Goal: Information Seeking & Learning: Learn about a topic

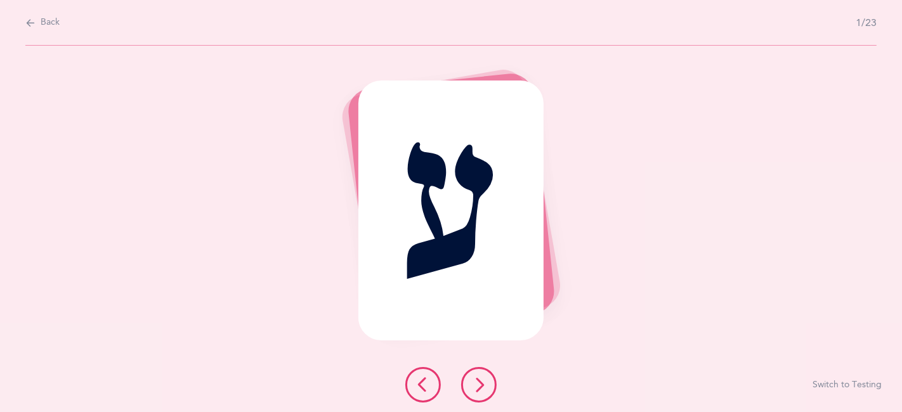
click at [477, 382] on icon at bounding box center [478, 384] width 15 height 15
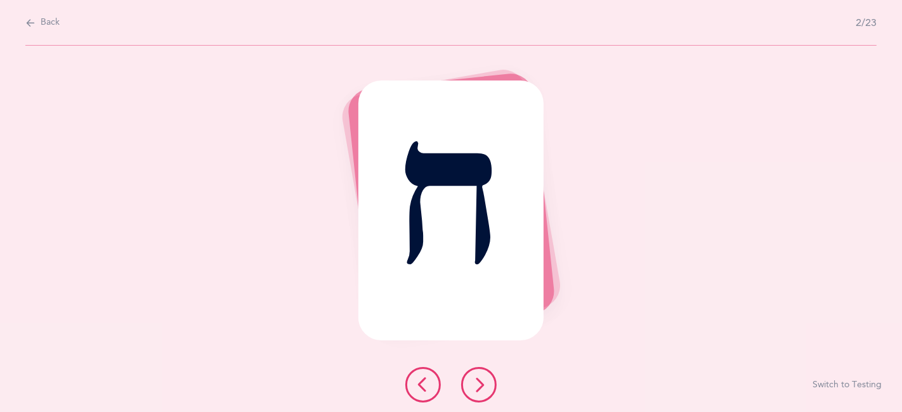
click at [477, 382] on icon at bounding box center [478, 384] width 15 height 15
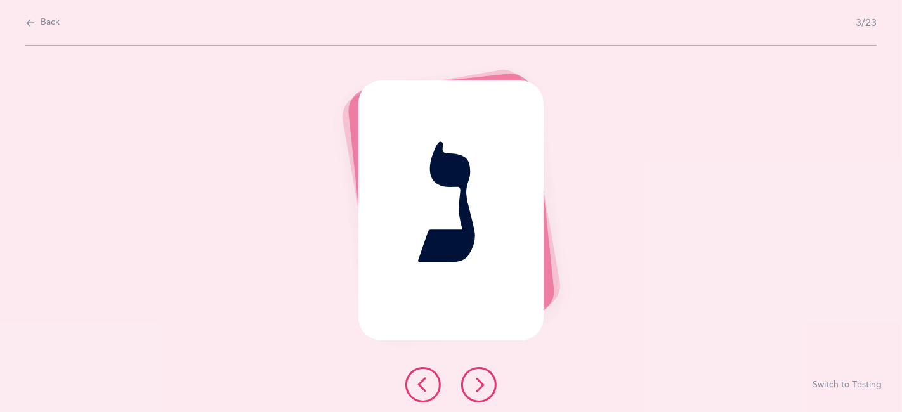
click at [477, 382] on icon at bounding box center [478, 384] width 15 height 15
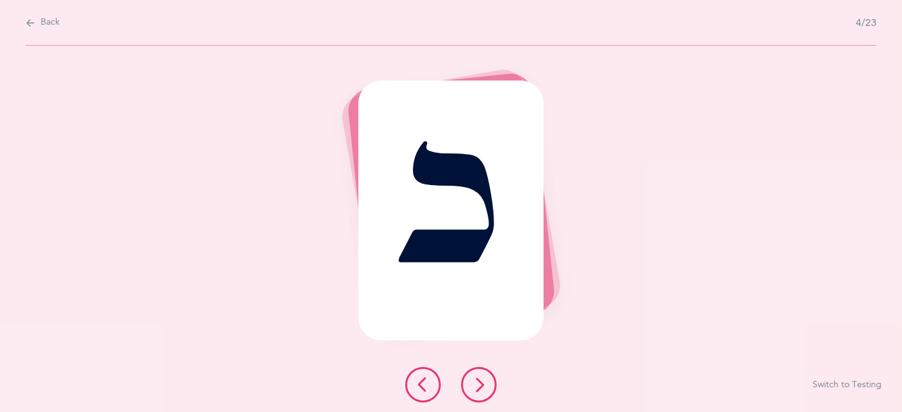
click at [477, 382] on icon at bounding box center [478, 384] width 15 height 15
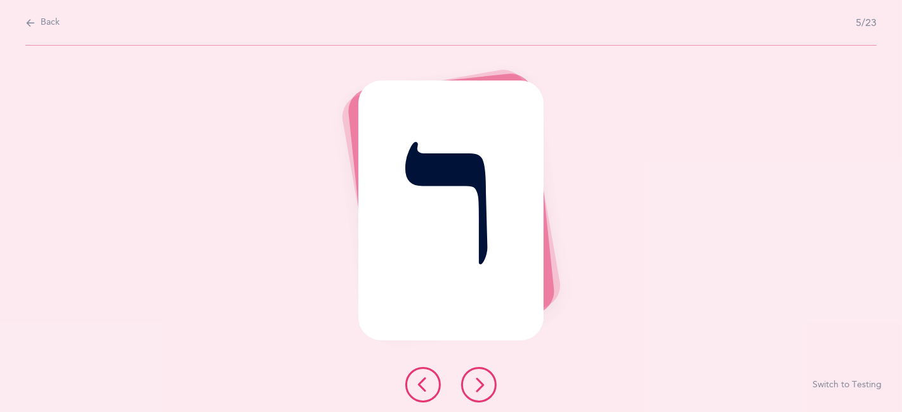
click at [477, 382] on icon at bounding box center [478, 384] width 15 height 15
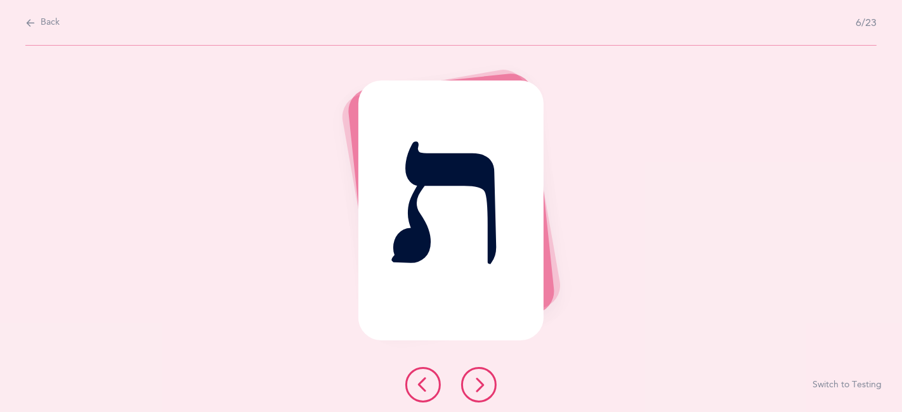
click at [477, 382] on icon at bounding box center [478, 384] width 15 height 15
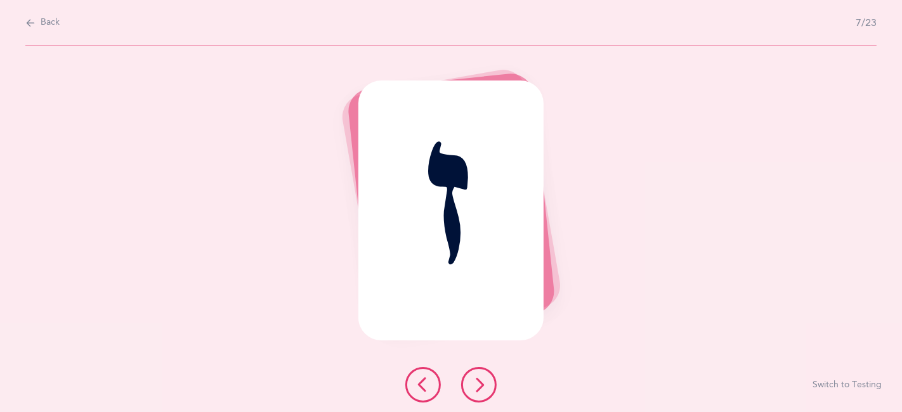
click at [477, 382] on icon at bounding box center [478, 384] width 15 height 15
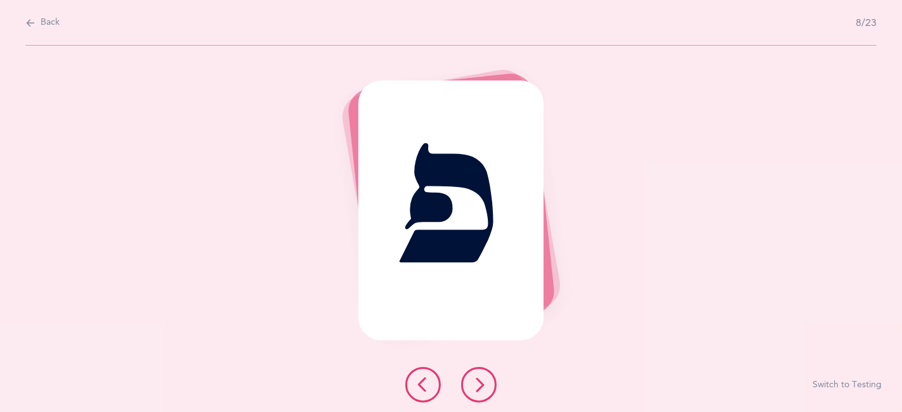
click at [477, 382] on icon at bounding box center [478, 384] width 15 height 15
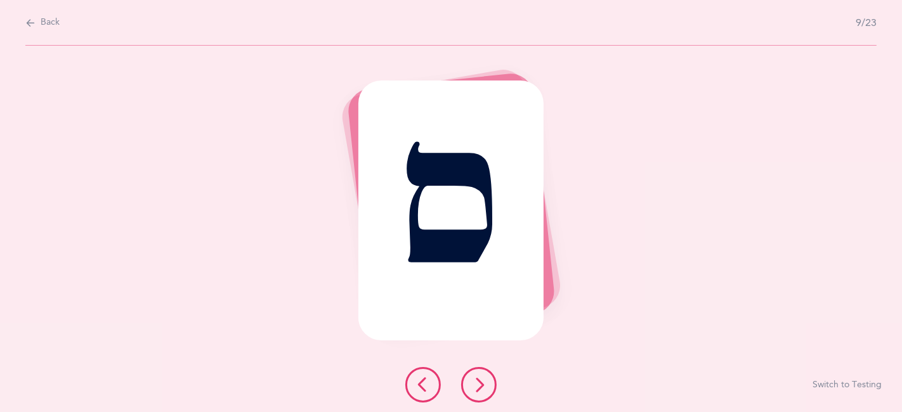
click at [477, 382] on icon at bounding box center [478, 384] width 15 height 15
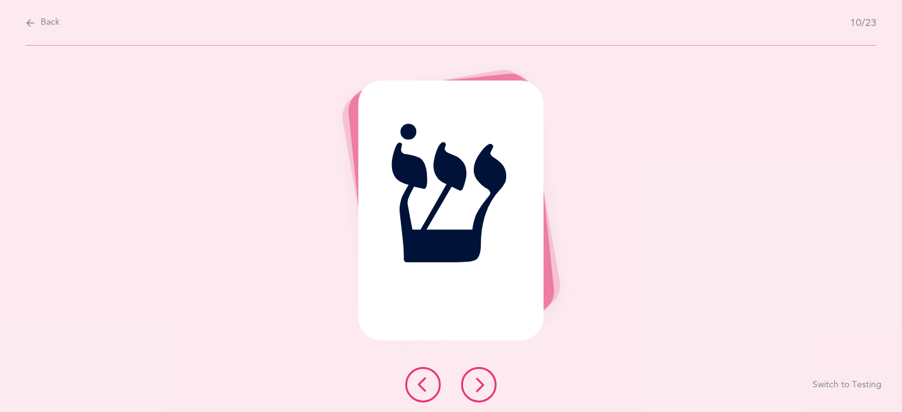
click at [477, 382] on icon at bounding box center [478, 384] width 15 height 15
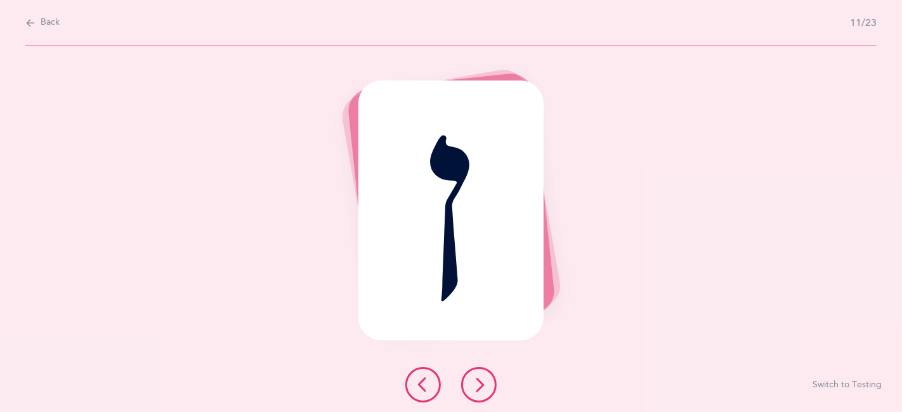
click at [477, 379] on icon at bounding box center [478, 384] width 15 height 15
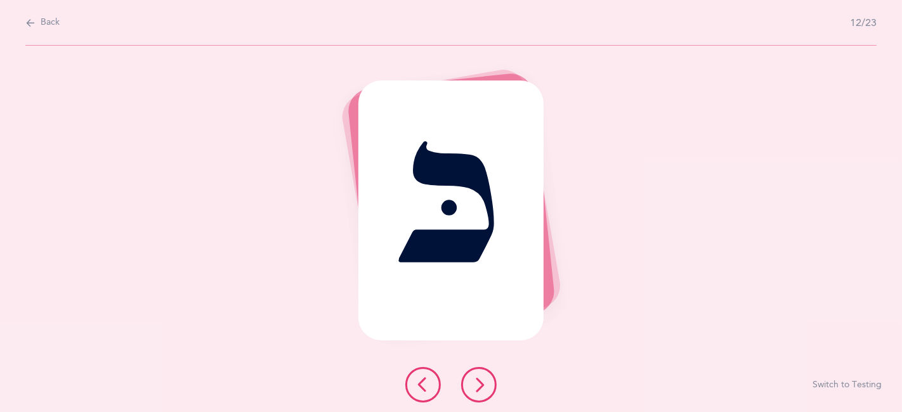
click at [477, 379] on icon at bounding box center [478, 384] width 15 height 15
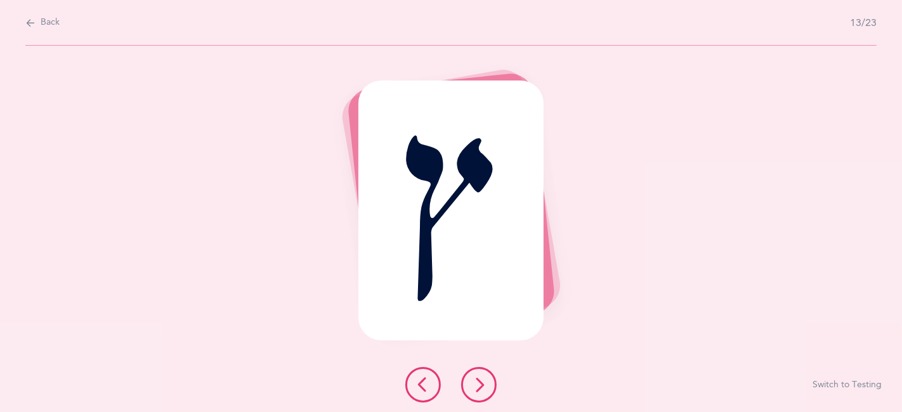
click at [476, 379] on icon at bounding box center [478, 384] width 15 height 15
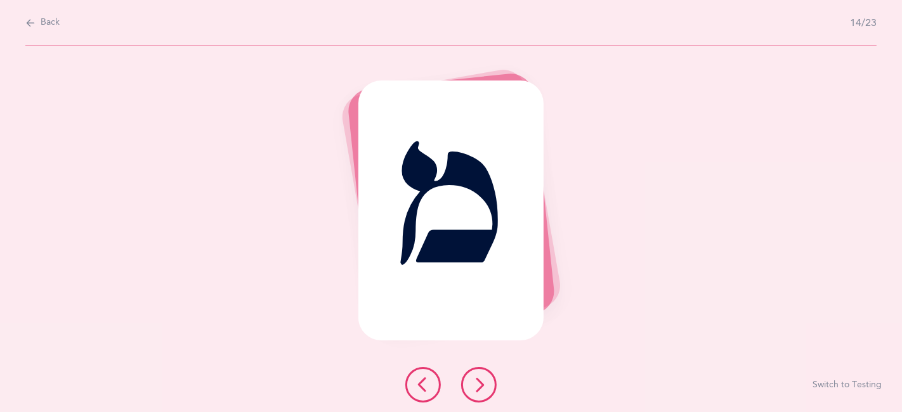
click at [476, 379] on icon at bounding box center [478, 384] width 15 height 15
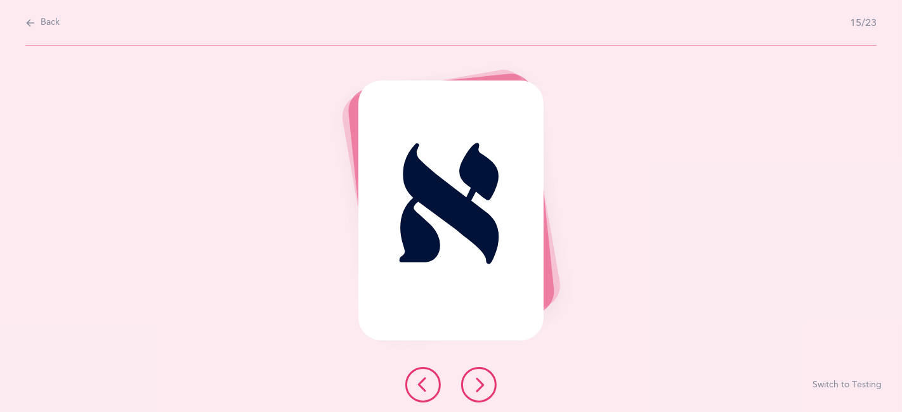
click at [476, 379] on icon at bounding box center [478, 384] width 15 height 15
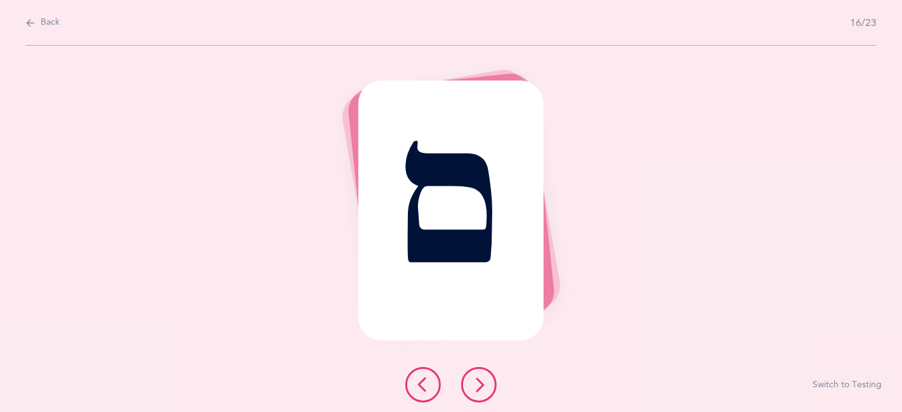
click at [476, 379] on icon at bounding box center [478, 384] width 15 height 15
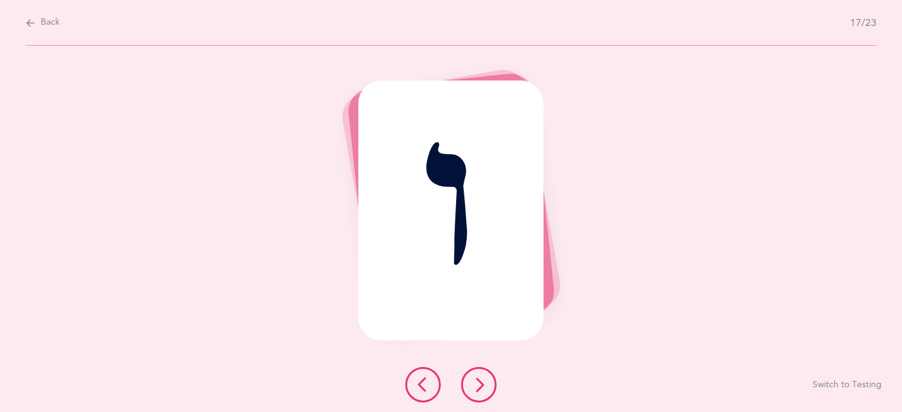
click at [476, 379] on icon at bounding box center [478, 384] width 15 height 15
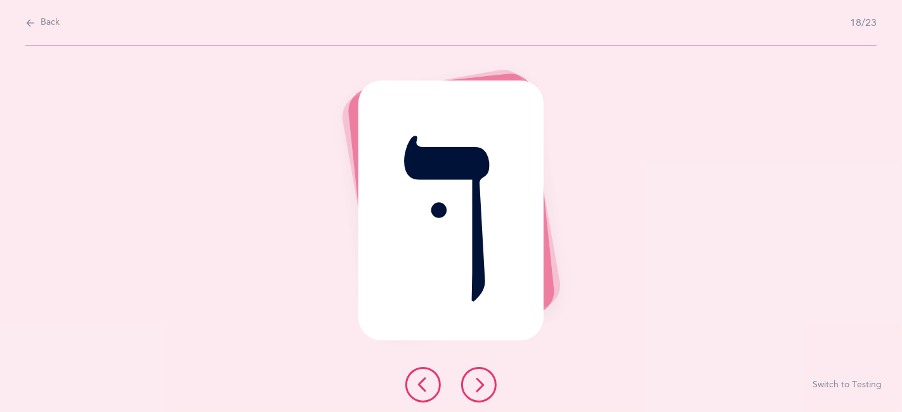
click at [476, 379] on icon at bounding box center [478, 384] width 15 height 15
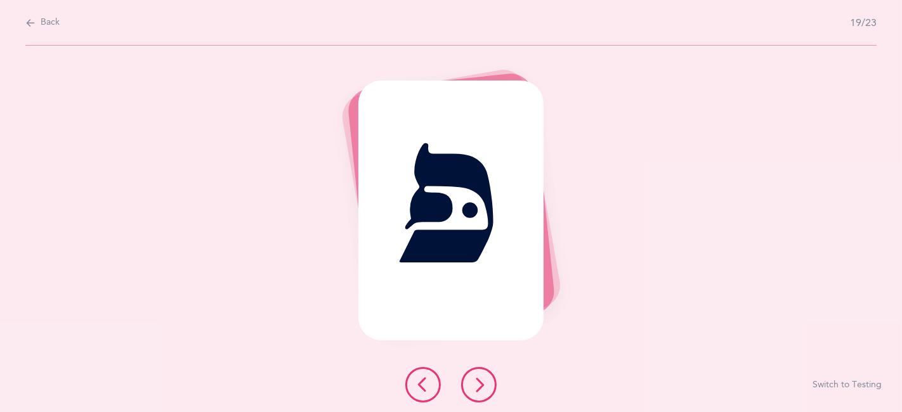
click at [476, 379] on icon at bounding box center [478, 384] width 15 height 15
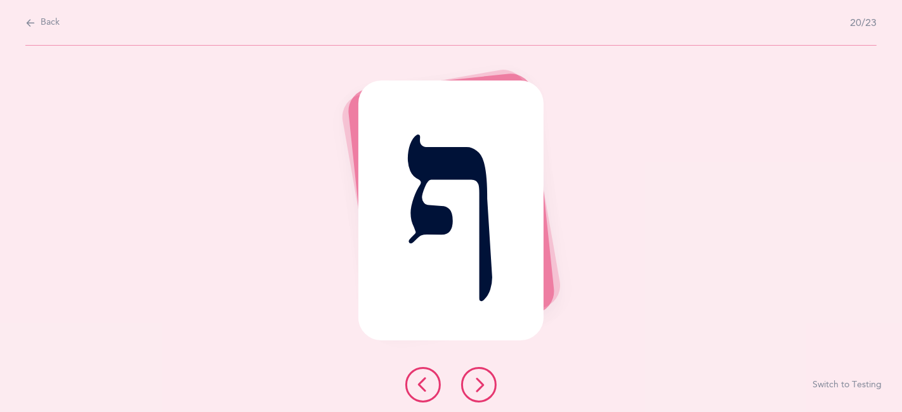
click at [476, 379] on icon at bounding box center [478, 384] width 15 height 15
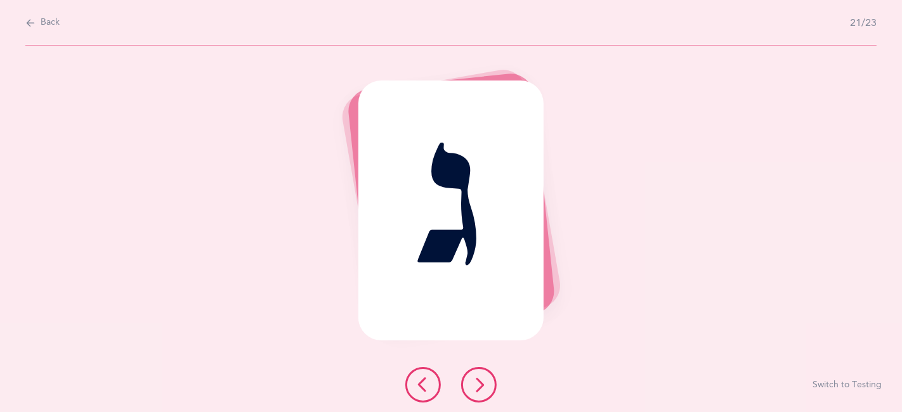
click at [476, 379] on icon at bounding box center [478, 384] width 15 height 15
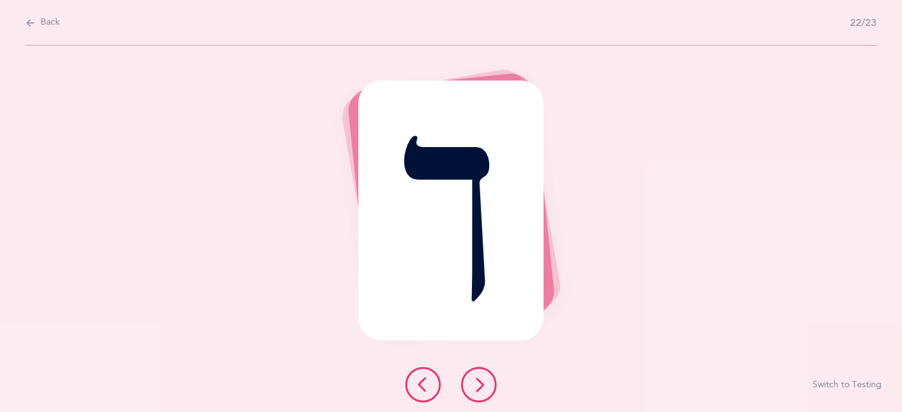
click at [476, 379] on icon at bounding box center [478, 384] width 15 height 15
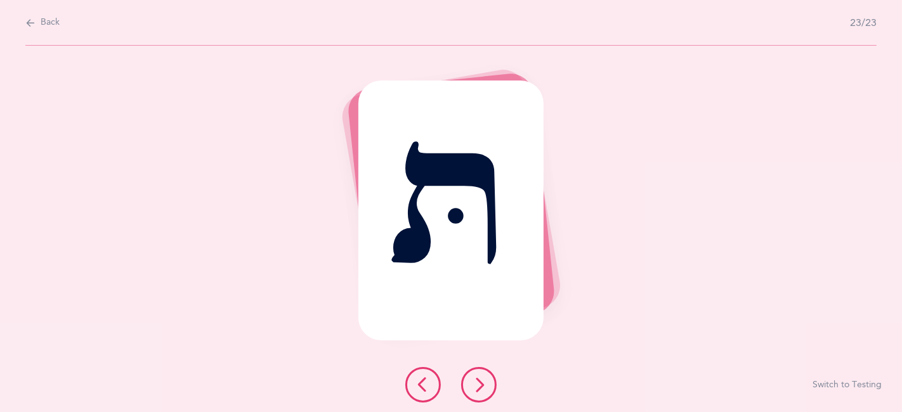
click at [476, 379] on icon at bounding box center [478, 384] width 15 height 15
